Goal: Transaction & Acquisition: Purchase product/service

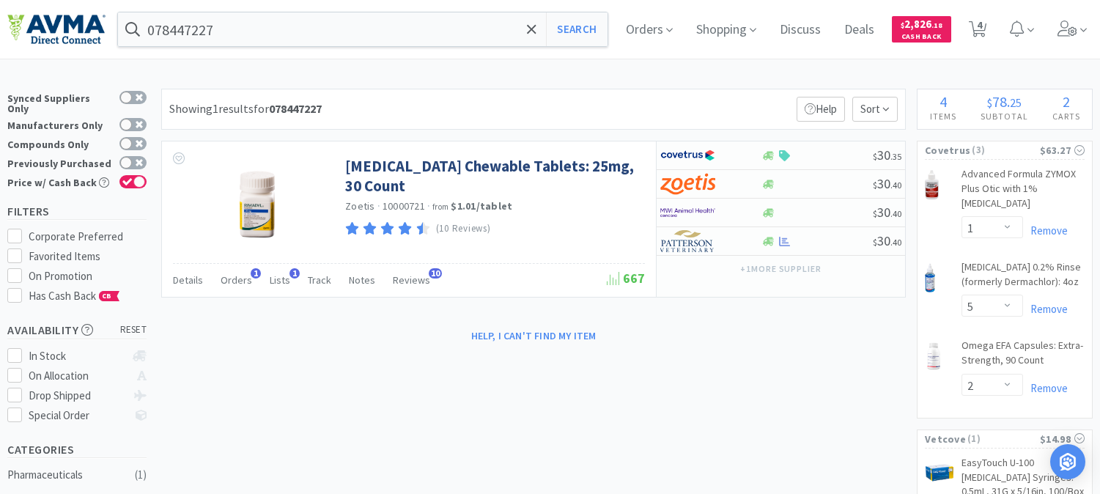
select select "1"
select select "5"
select select "2"
select select "1"
click at [266, 24] on input "078447227" at bounding box center [363, 29] width 490 height 34
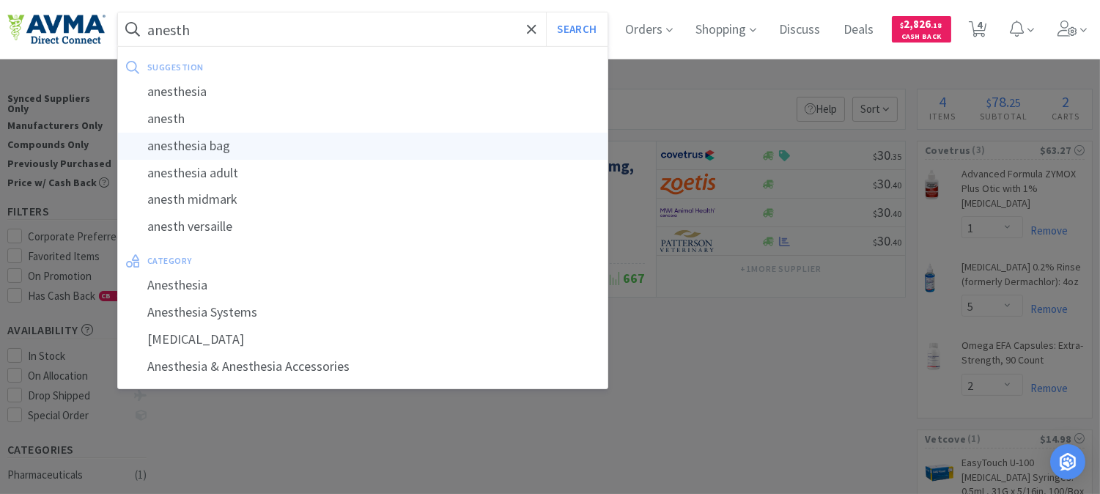
click at [214, 143] on div "anesthesia bag" at bounding box center [363, 146] width 490 height 27
type input "anesthesia bag"
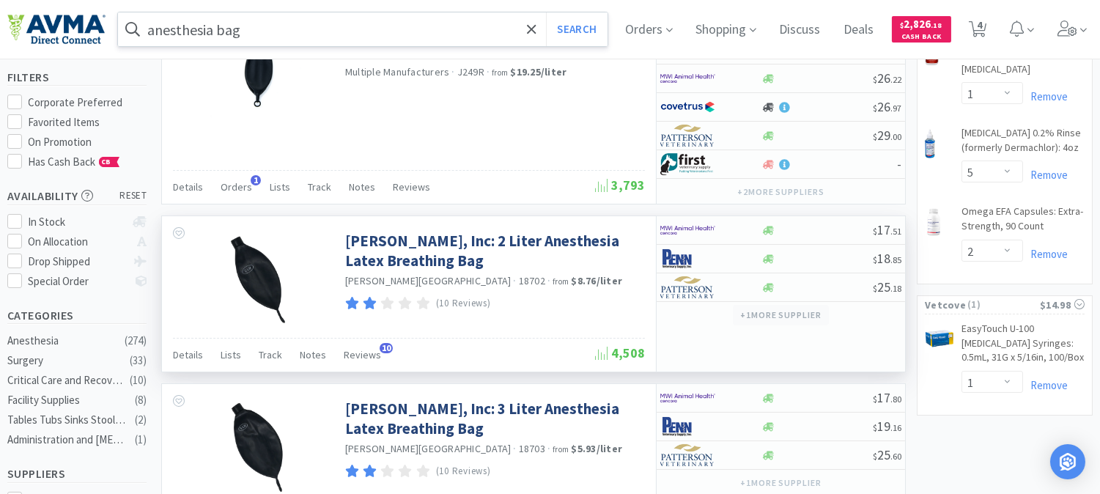
scroll to position [163, 0]
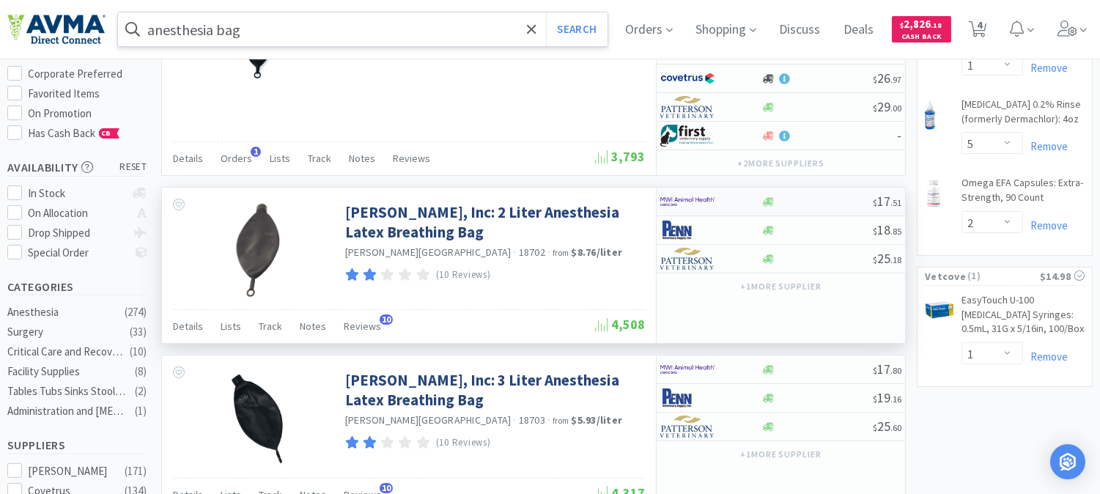
click at [694, 199] on img at bounding box center [687, 202] width 55 height 22
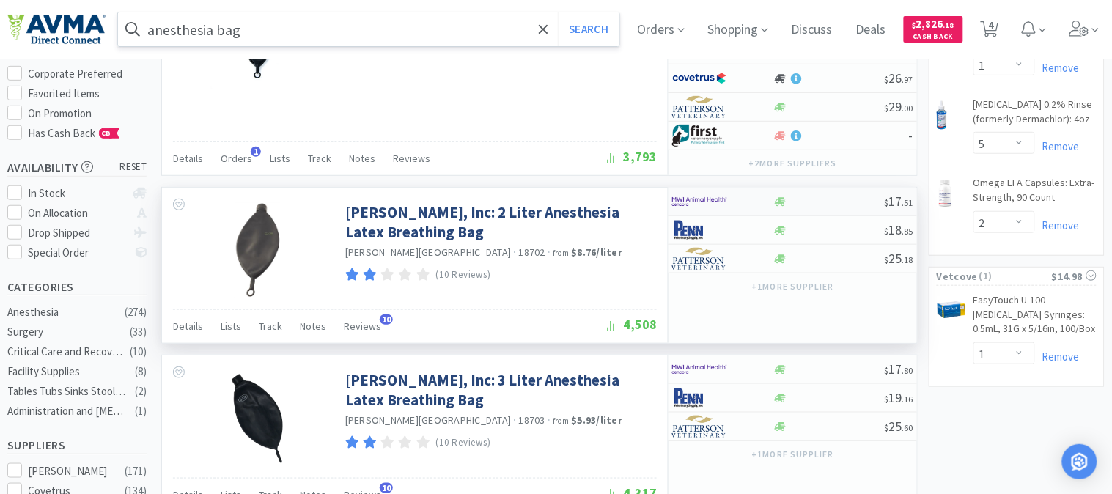
select select "1"
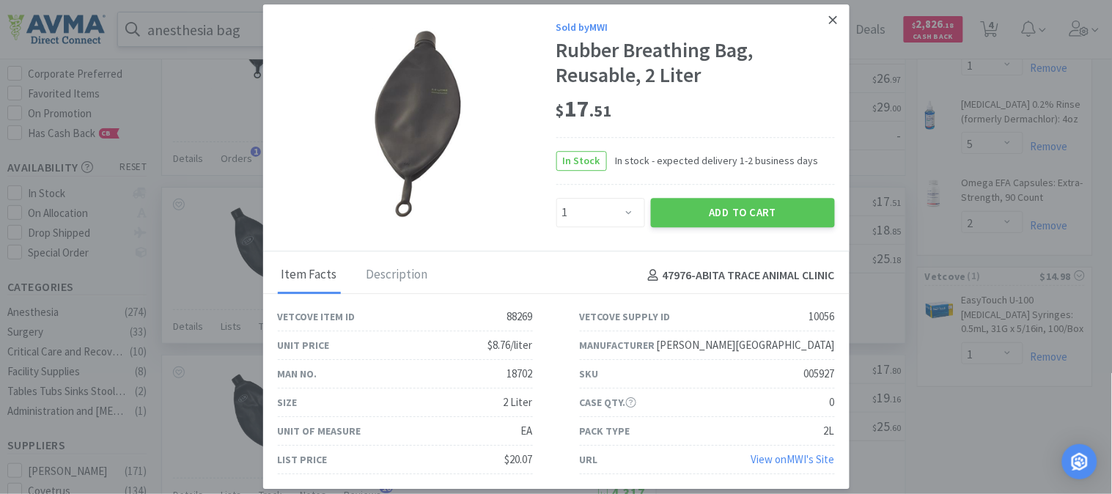
click at [833, 12] on link at bounding box center [833, 20] width 26 height 32
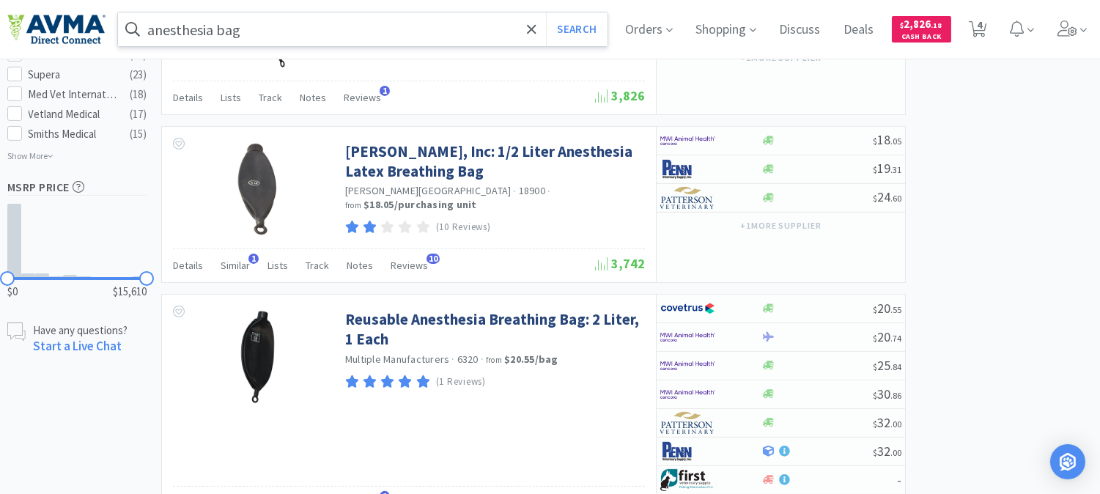
scroll to position [977, 0]
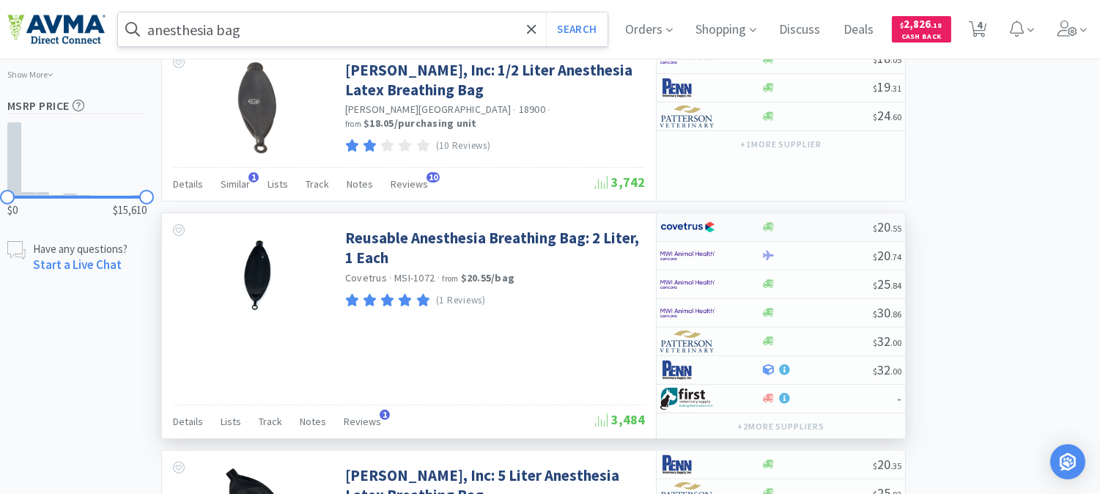
click at [687, 236] on img at bounding box center [687, 227] width 55 height 22
select select "1"
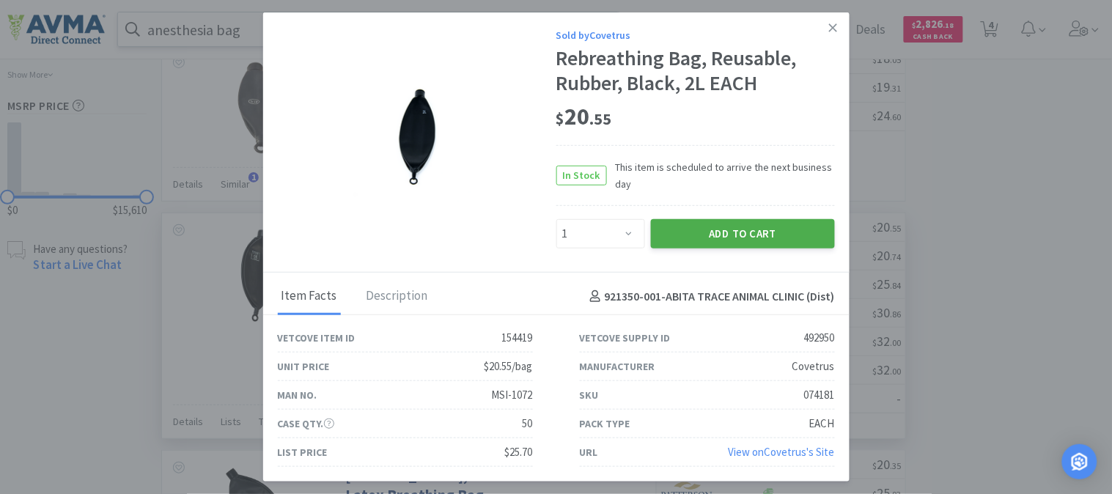
click at [709, 235] on button "Add to Cart" at bounding box center [743, 233] width 184 height 29
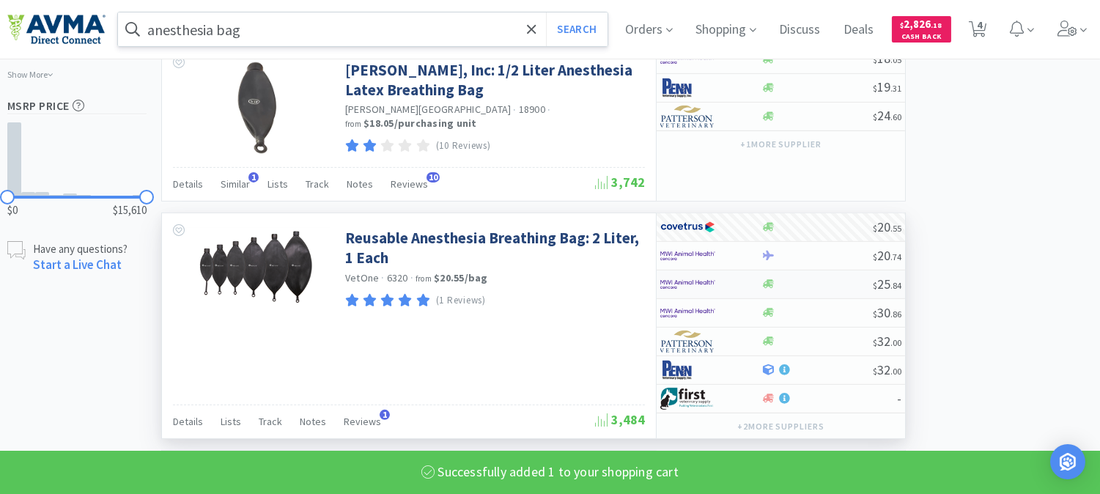
select select "1"
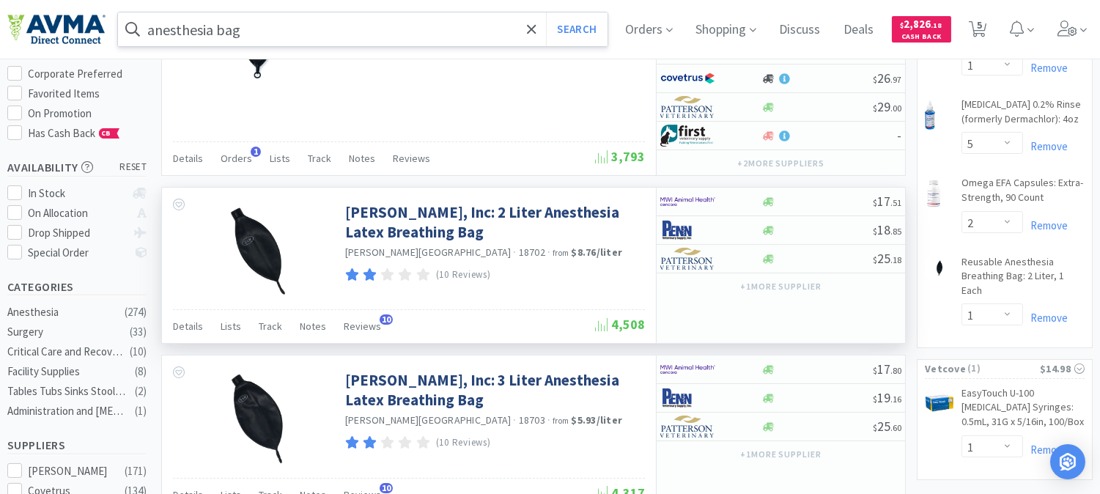
scroll to position [81, 0]
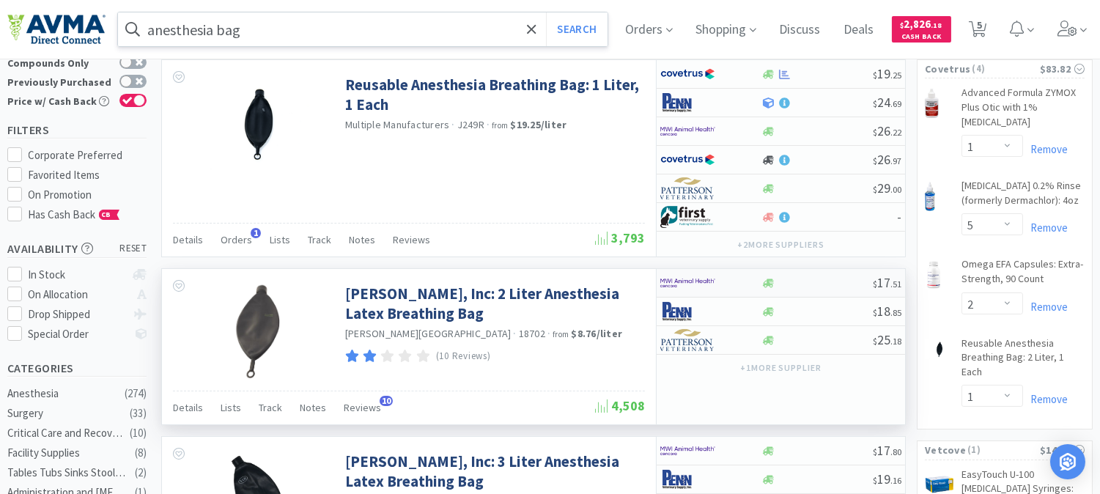
click at [684, 281] on img at bounding box center [687, 283] width 55 height 22
select select "1"
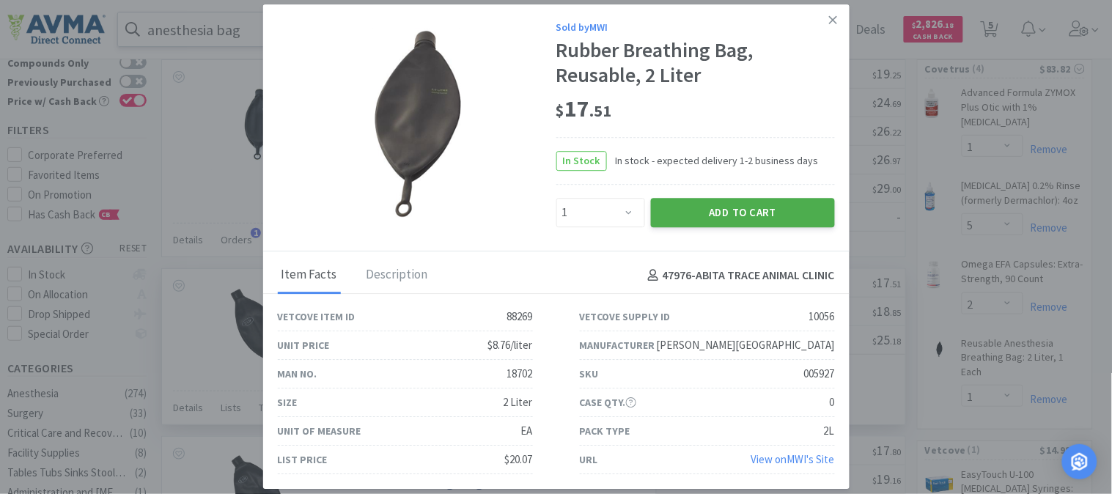
click at [741, 215] on button "Add to Cart" at bounding box center [743, 212] width 184 height 29
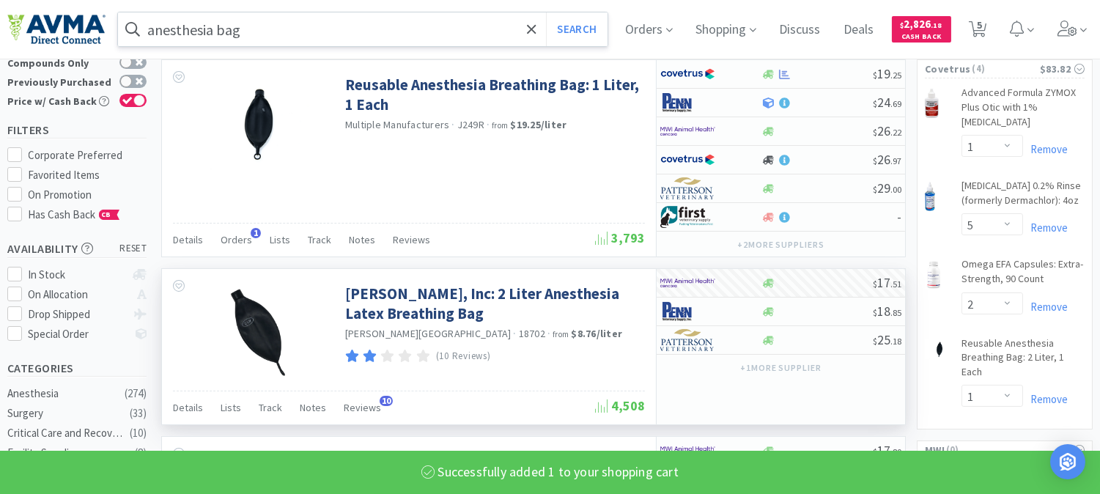
select select "1"
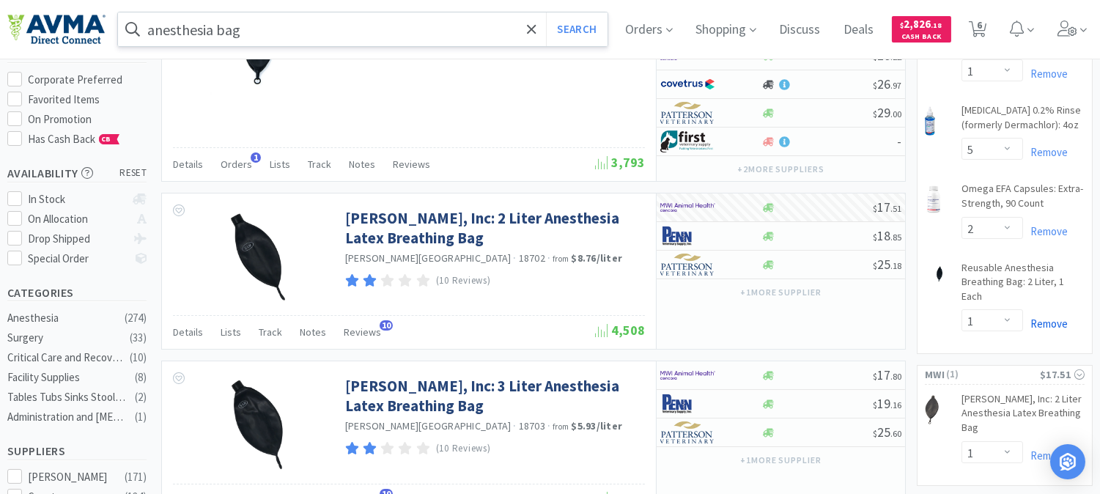
scroll to position [163, 0]
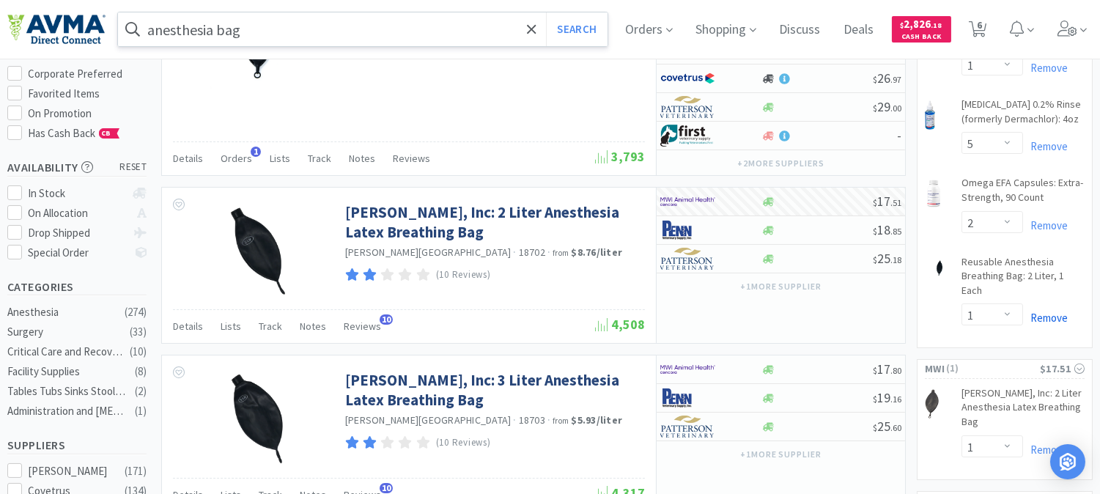
click at [1051, 325] on link "Remove" at bounding box center [1045, 318] width 45 height 14
